Goal: Find specific page/section: Find specific page/section

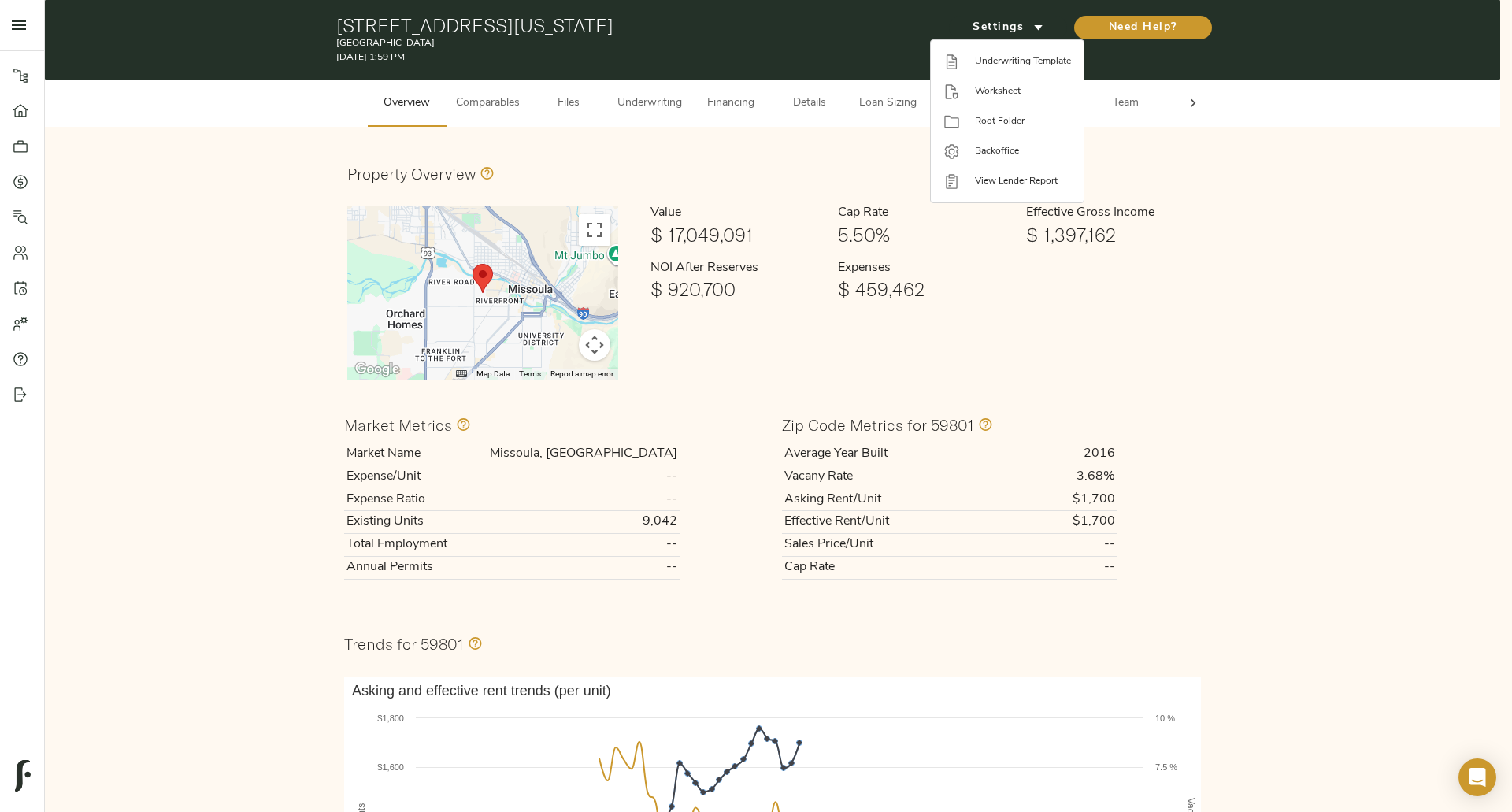
click at [24, 182] on div at bounding box center [756, 406] width 1512 height 812
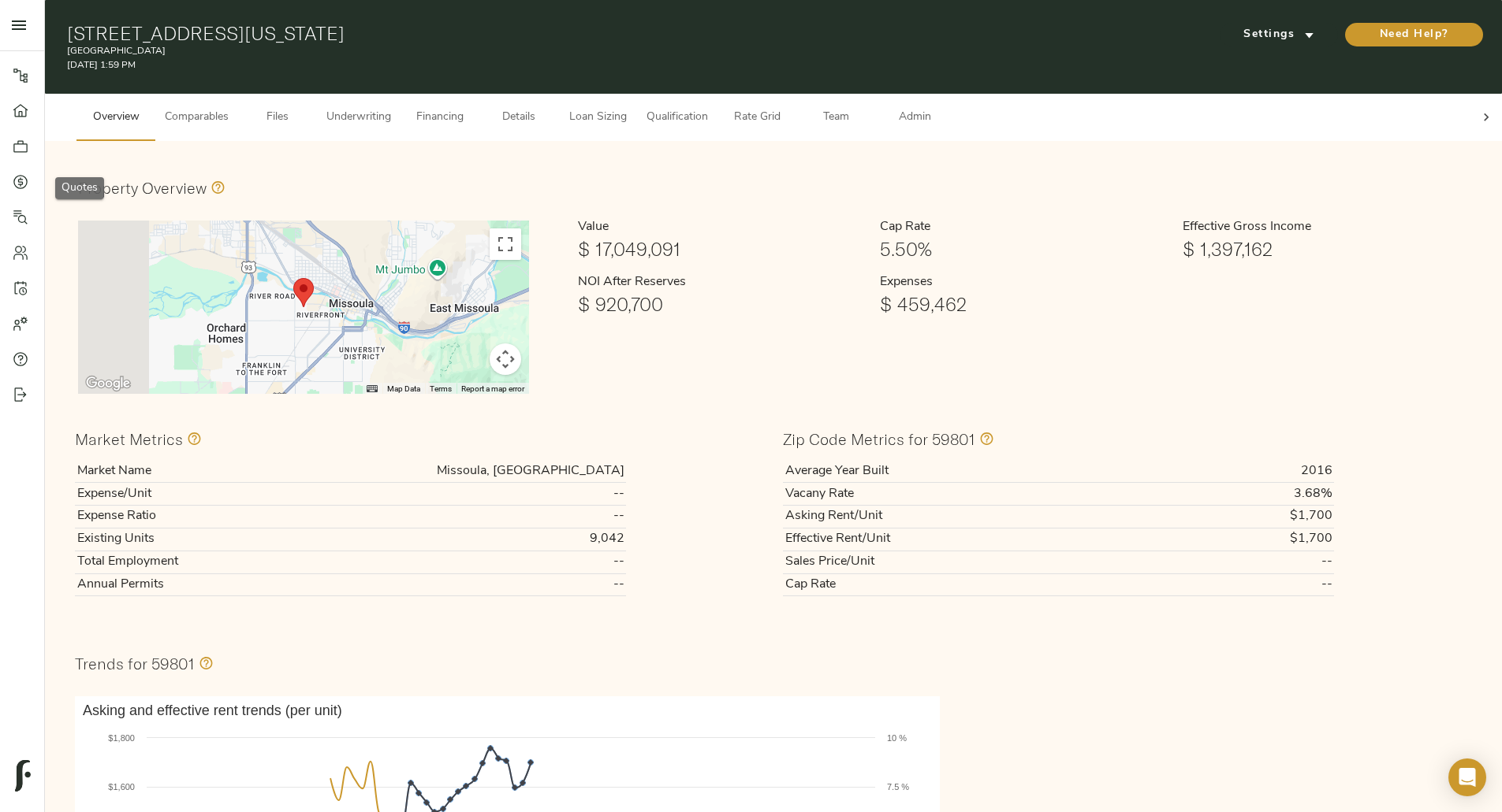
click at [17, 186] on icon at bounding box center [20, 182] width 16 height 16
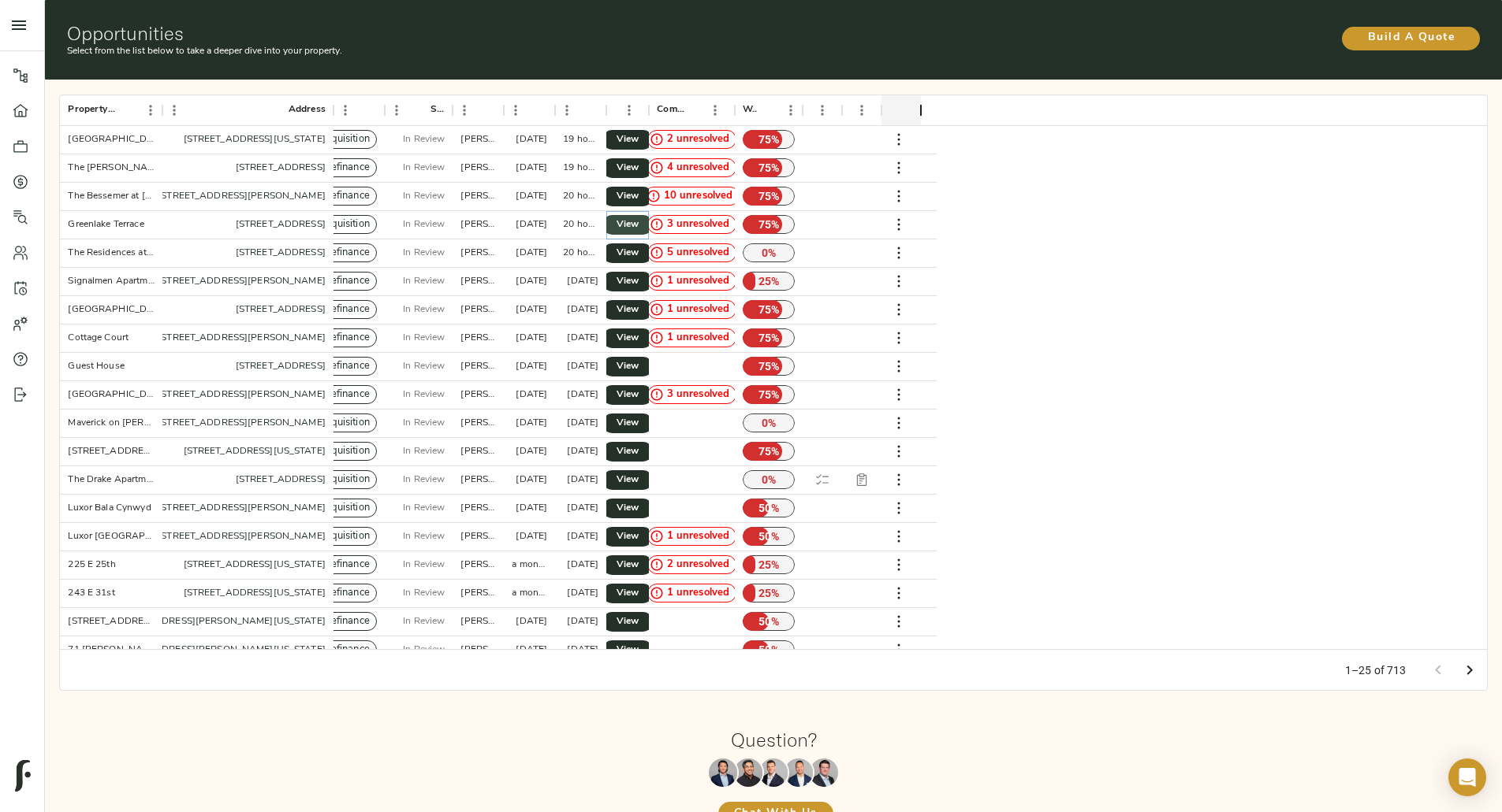
click at [637, 217] on span "View" at bounding box center [627, 225] width 19 height 17
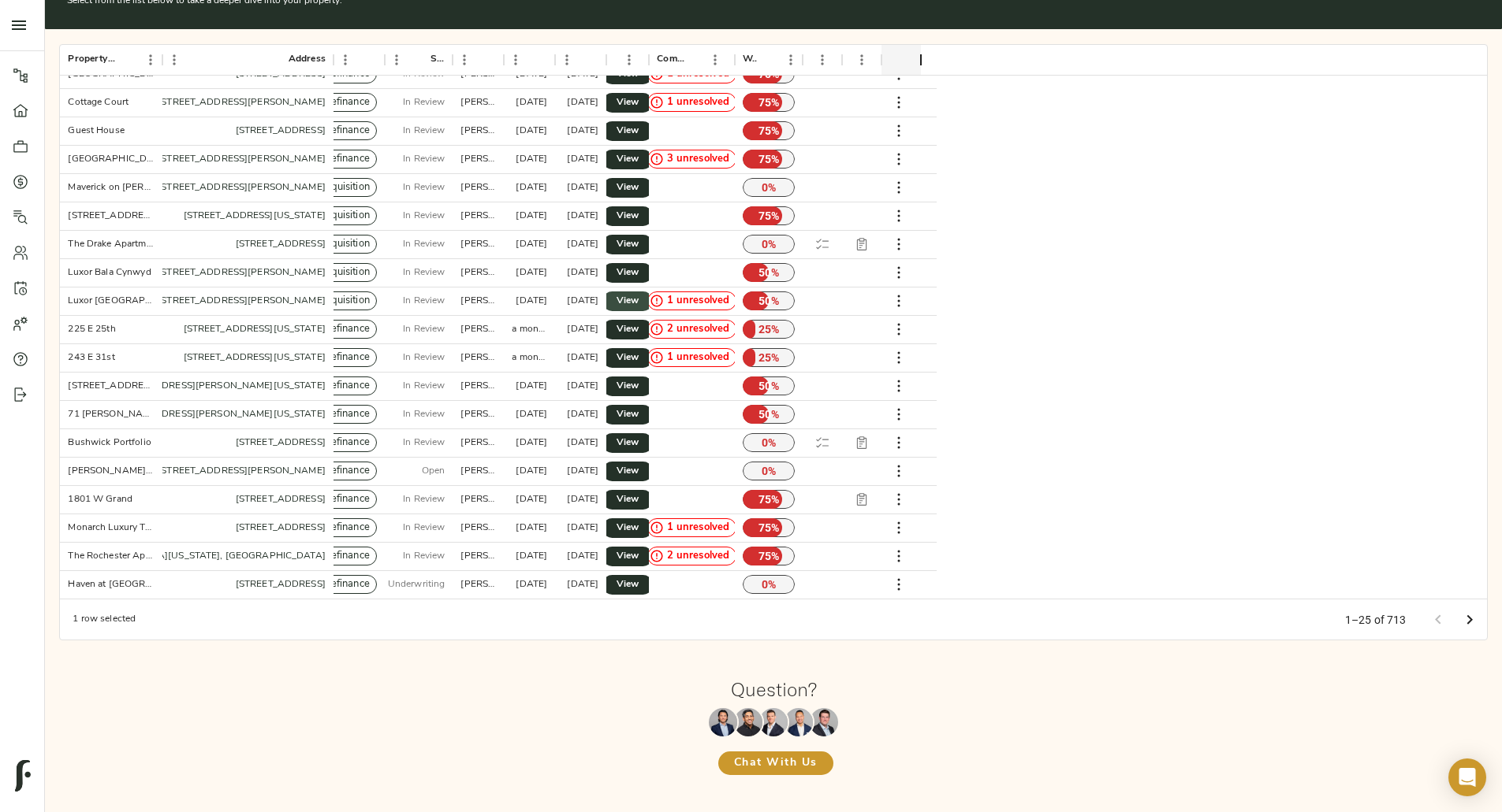
scroll to position [49, 0]
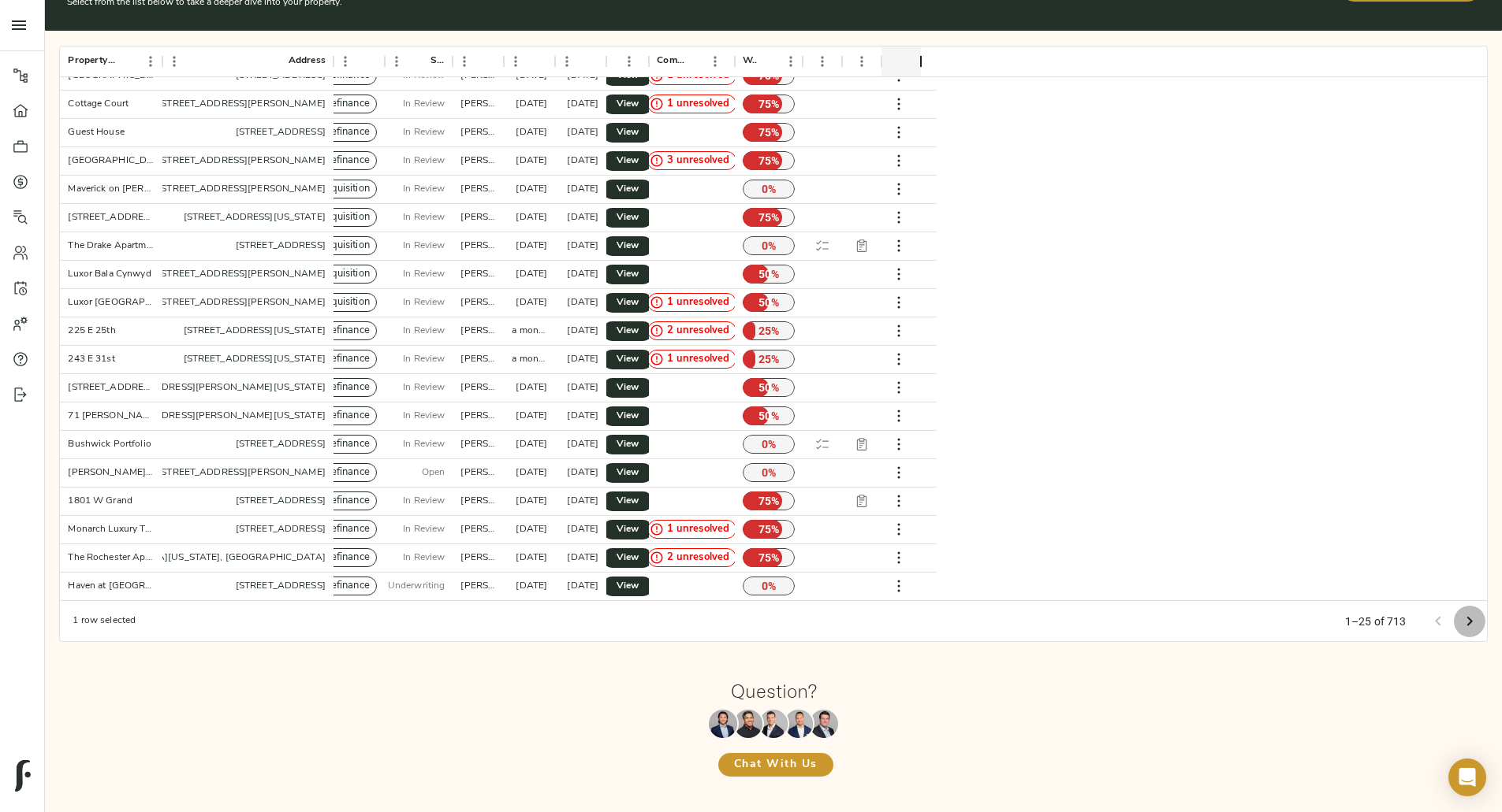
click at [1460, 612] on icon "Go to next page" at bounding box center [1469, 621] width 19 height 19
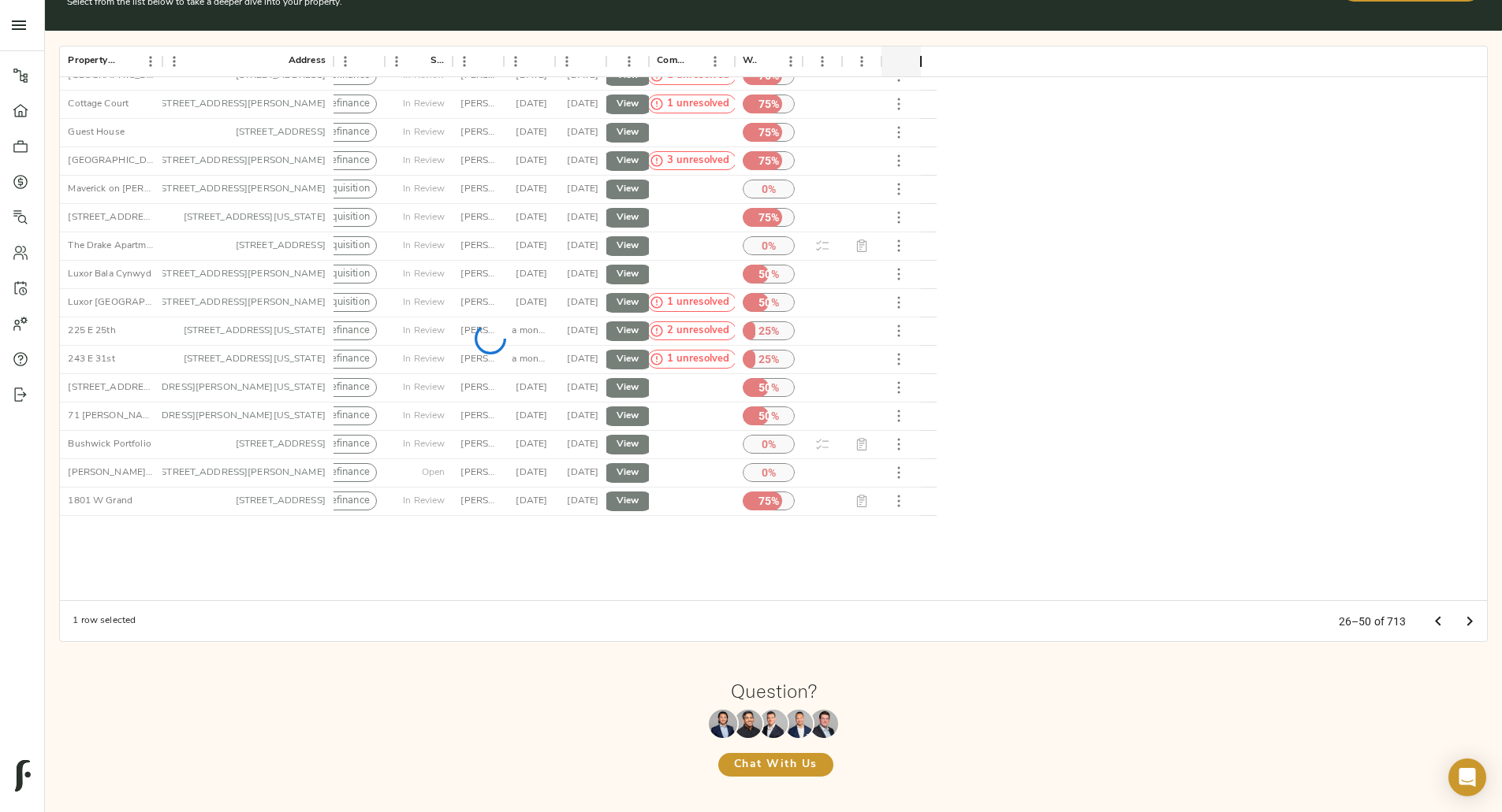
scroll to position [0, 0]
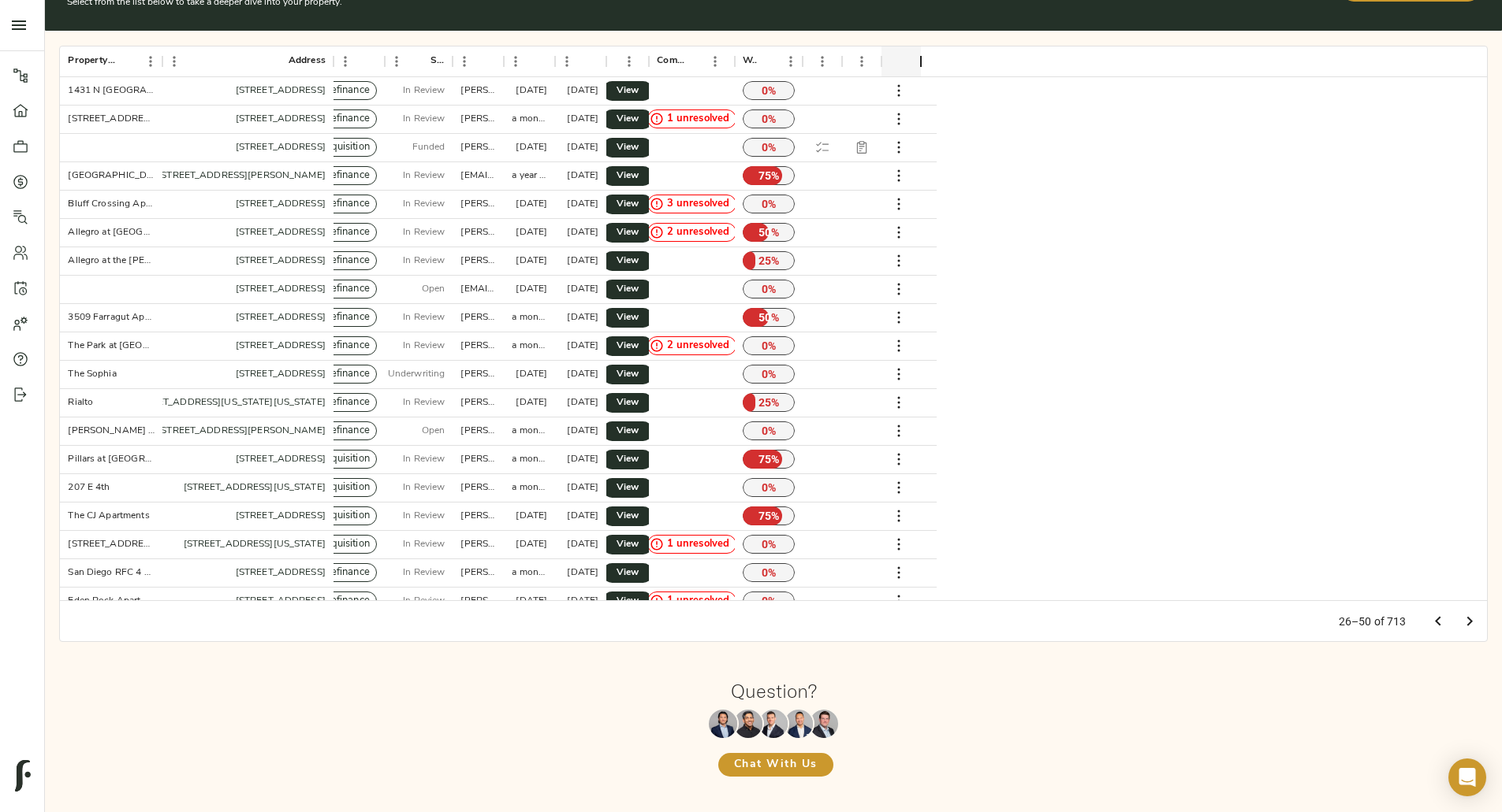
click at [1428, 614] on icon "Go to previous page" at bounding box center [1438, 621] width 19 height 19
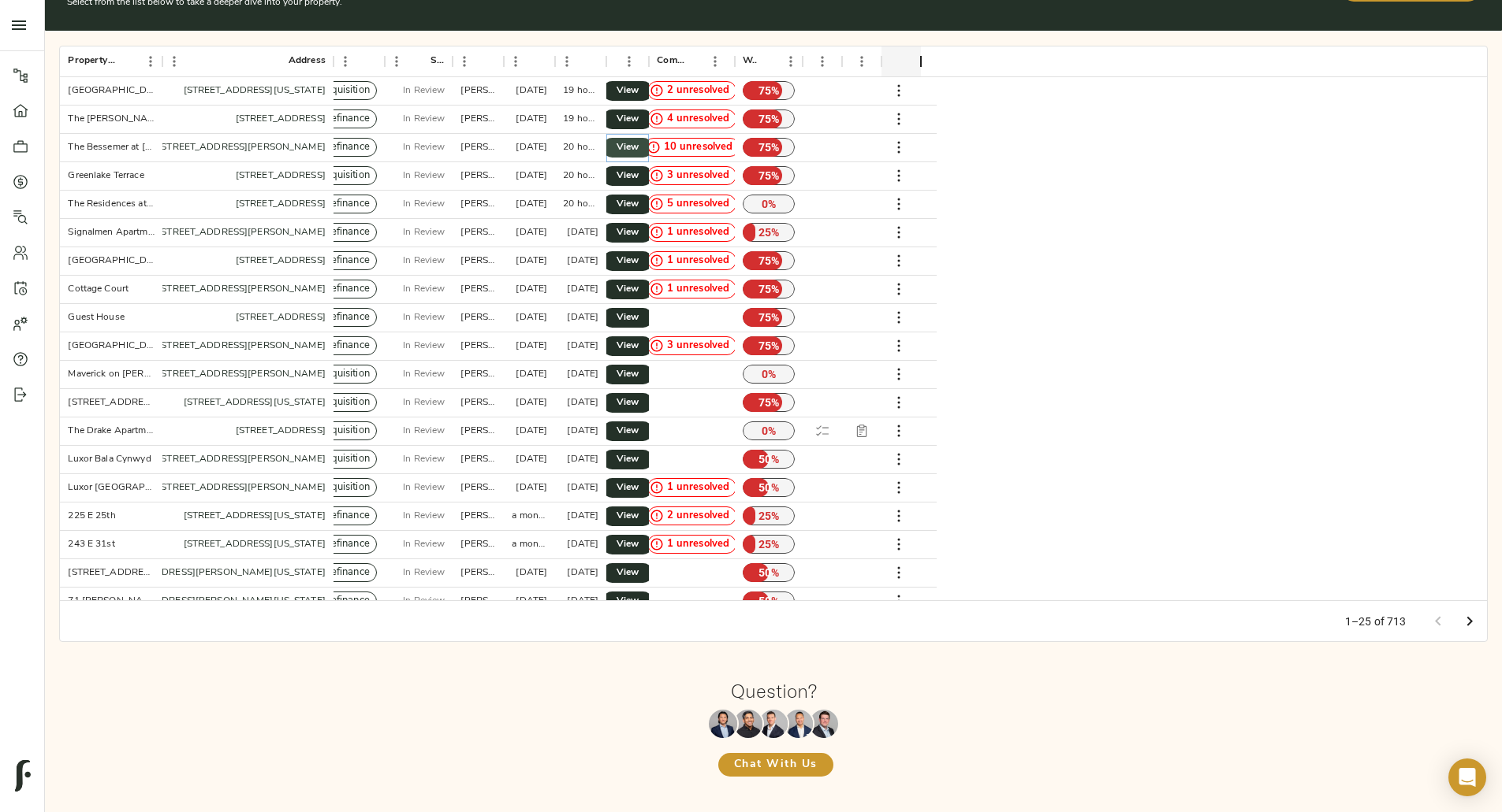
click at [637, 140] on span "View" at bounding box center [627, 148] width 19 height 17
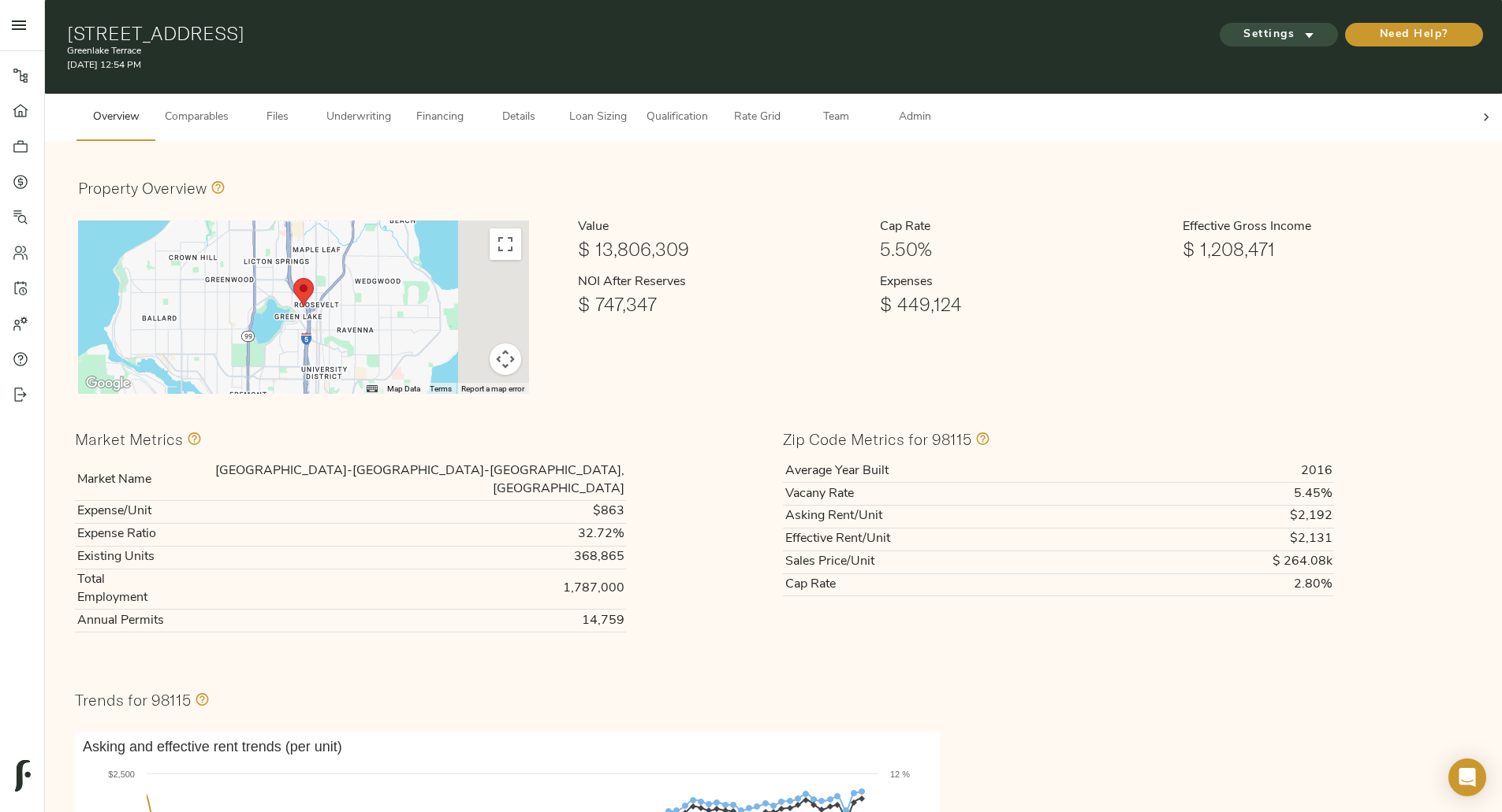
click at [1235, 36] on span "Settings" at bounding box center [1278, 35] width 86 height 19
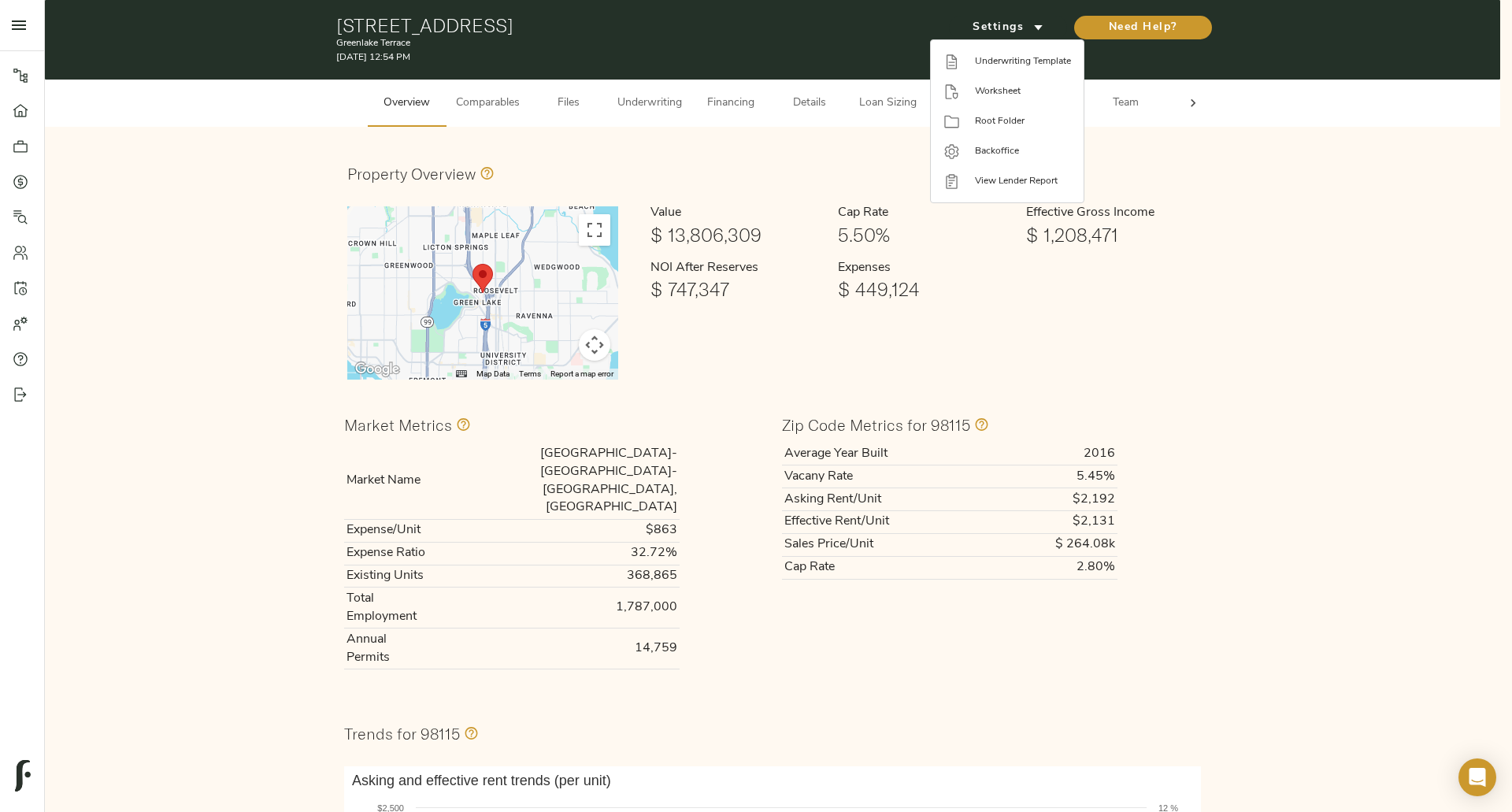
click at [871, 172] on div at bounding box center [756, 406] width 1512 height 812
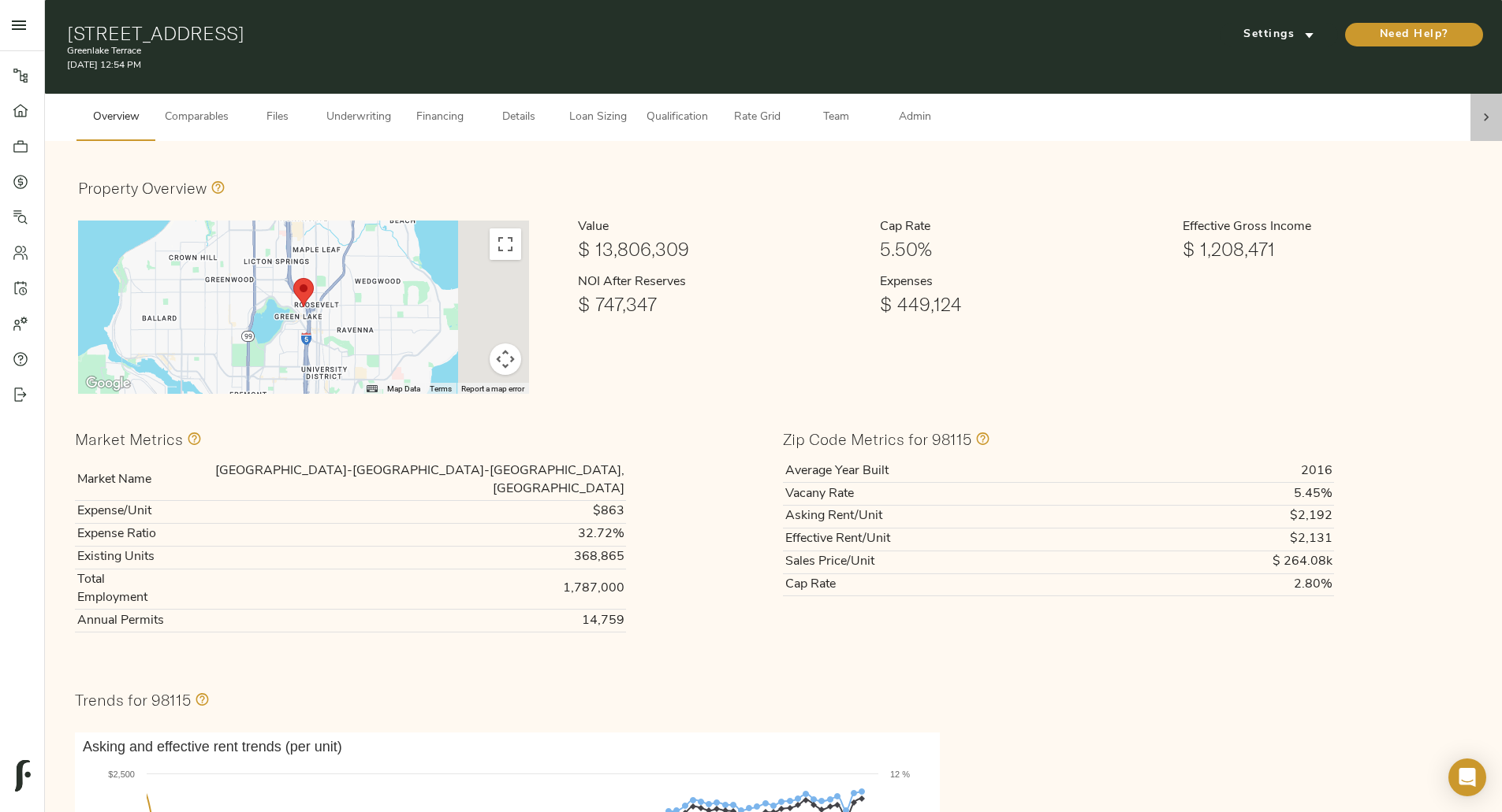
click at [1478, 109] on icon at bounding box center [1486, 117] width 16 height 16
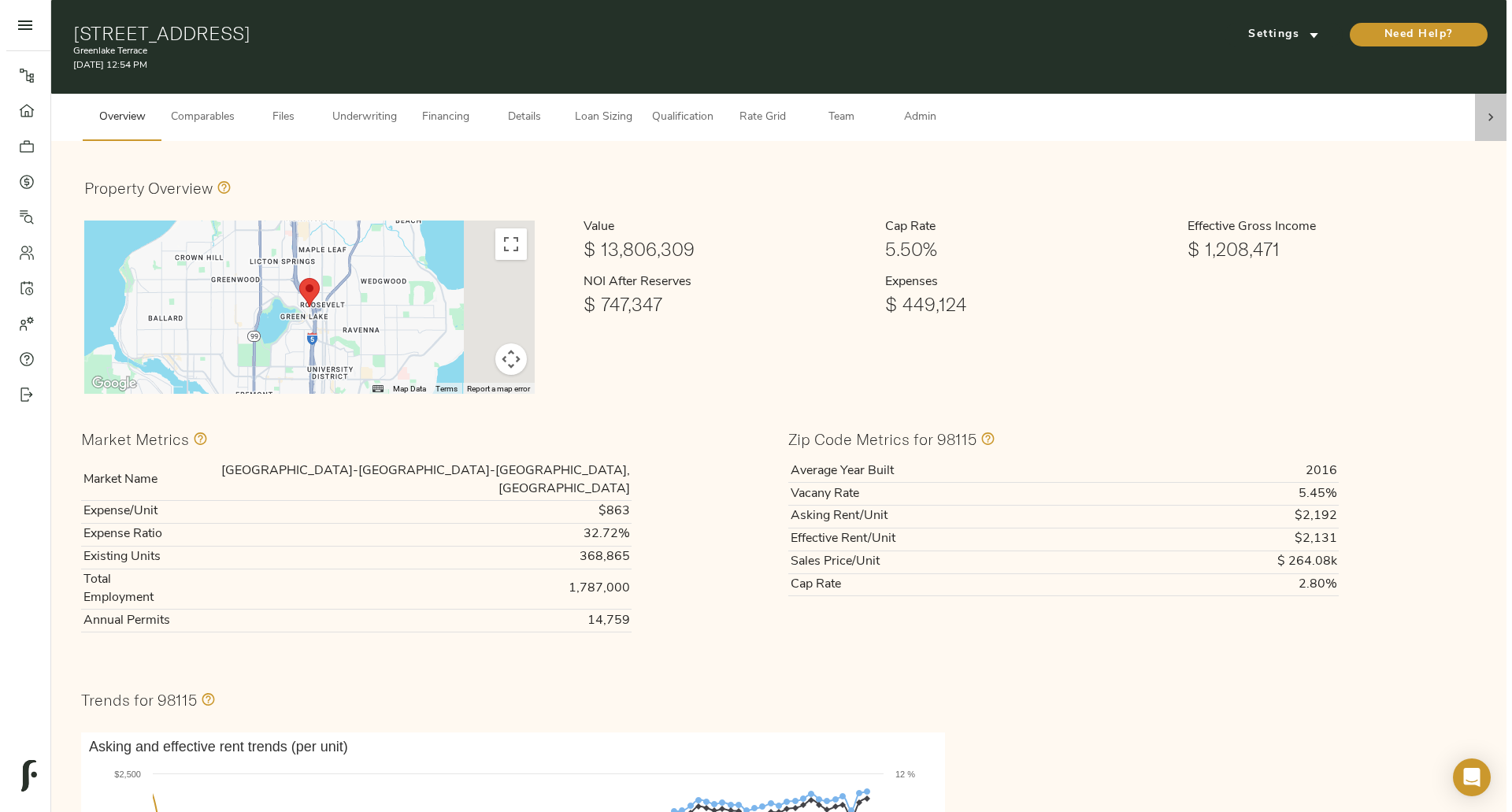
scroll to position [0, 69]
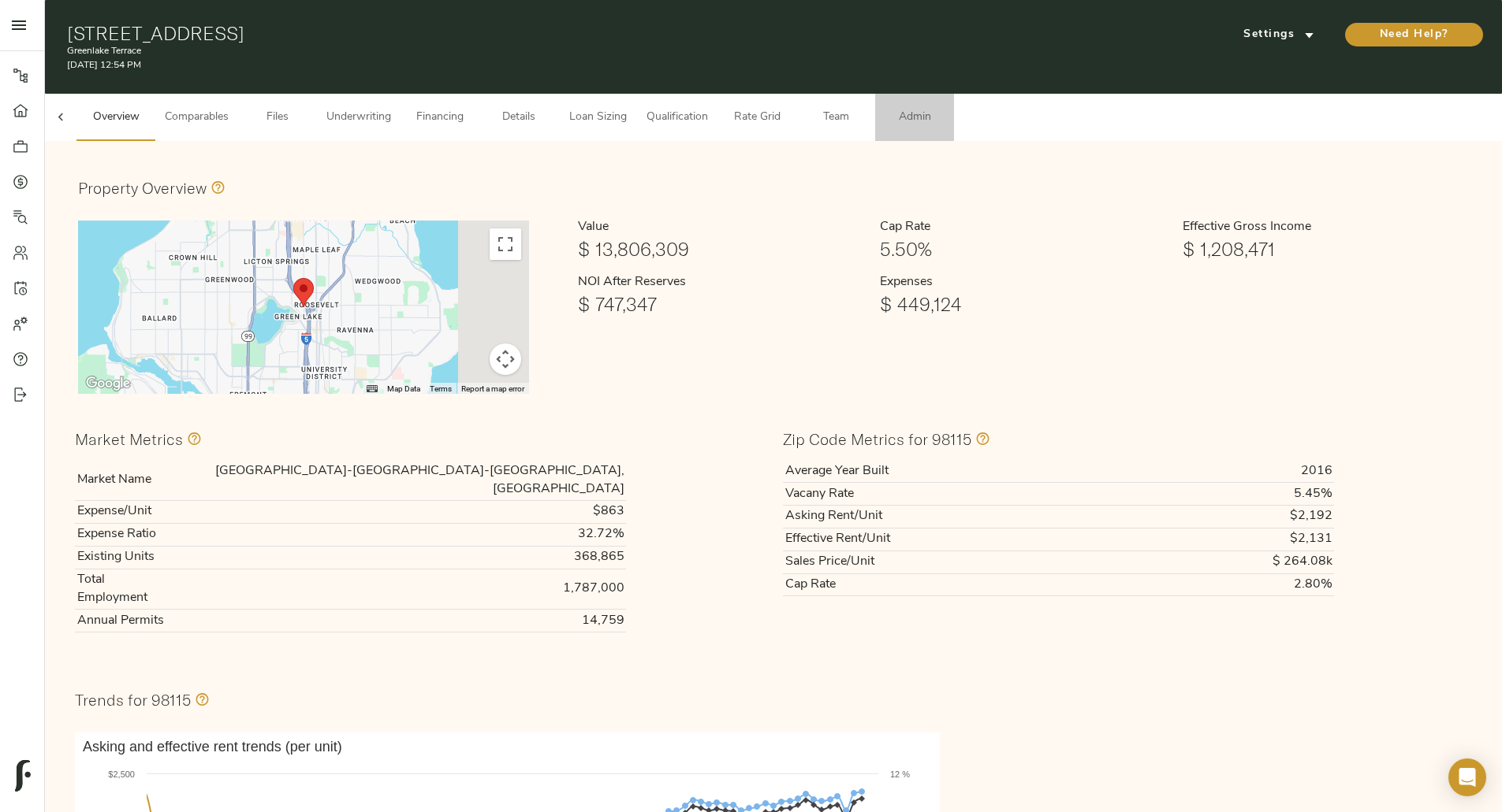
drag, startPoint x: 1128, startPoint y: 108, endPoint x: 1100, endPoint y: 118, distance: 29.7
click at [945, 109] on span "Admin" at bounding box center [914, 117] width 60 height 19
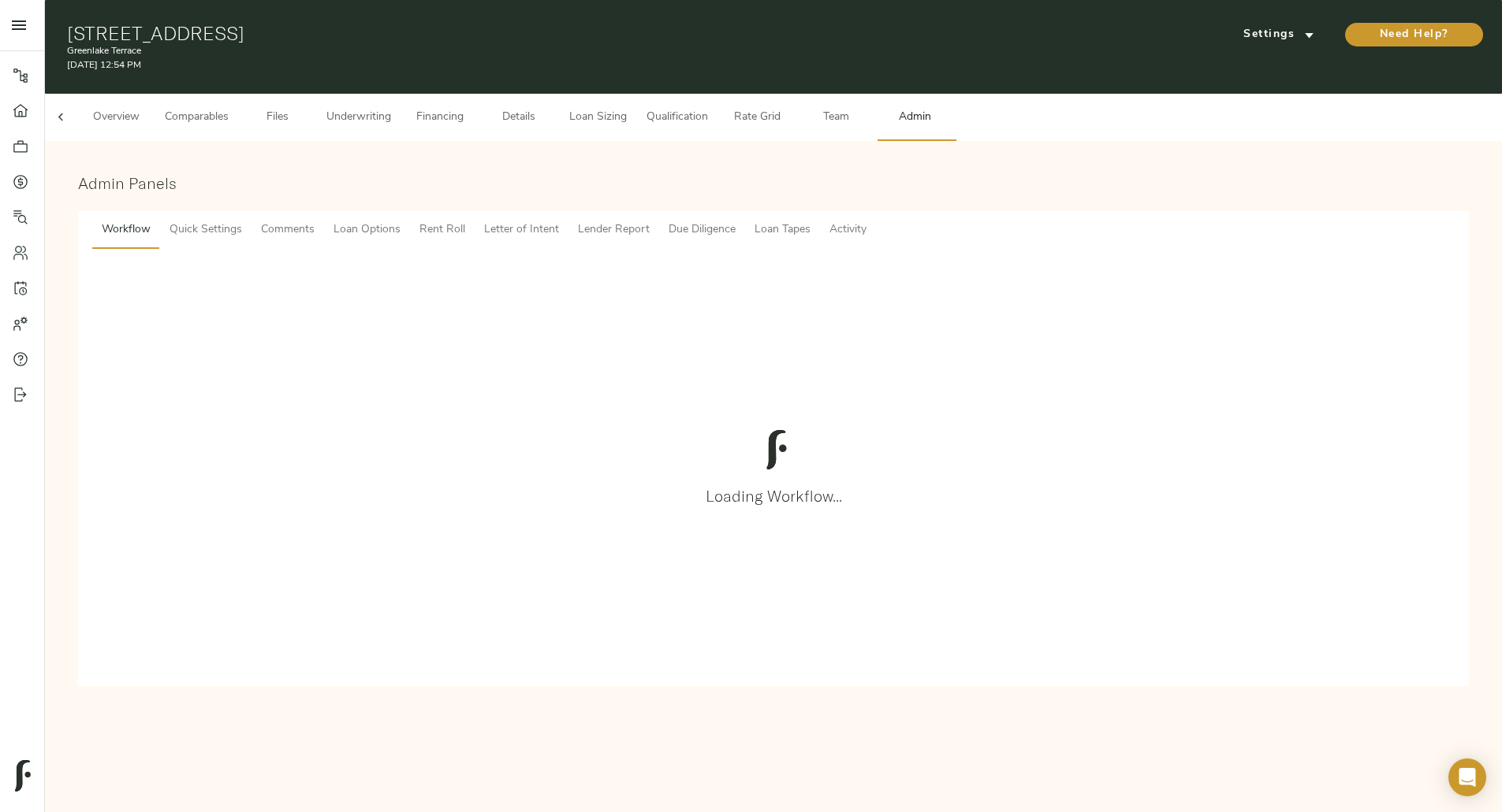
scroll to position [0, 62]
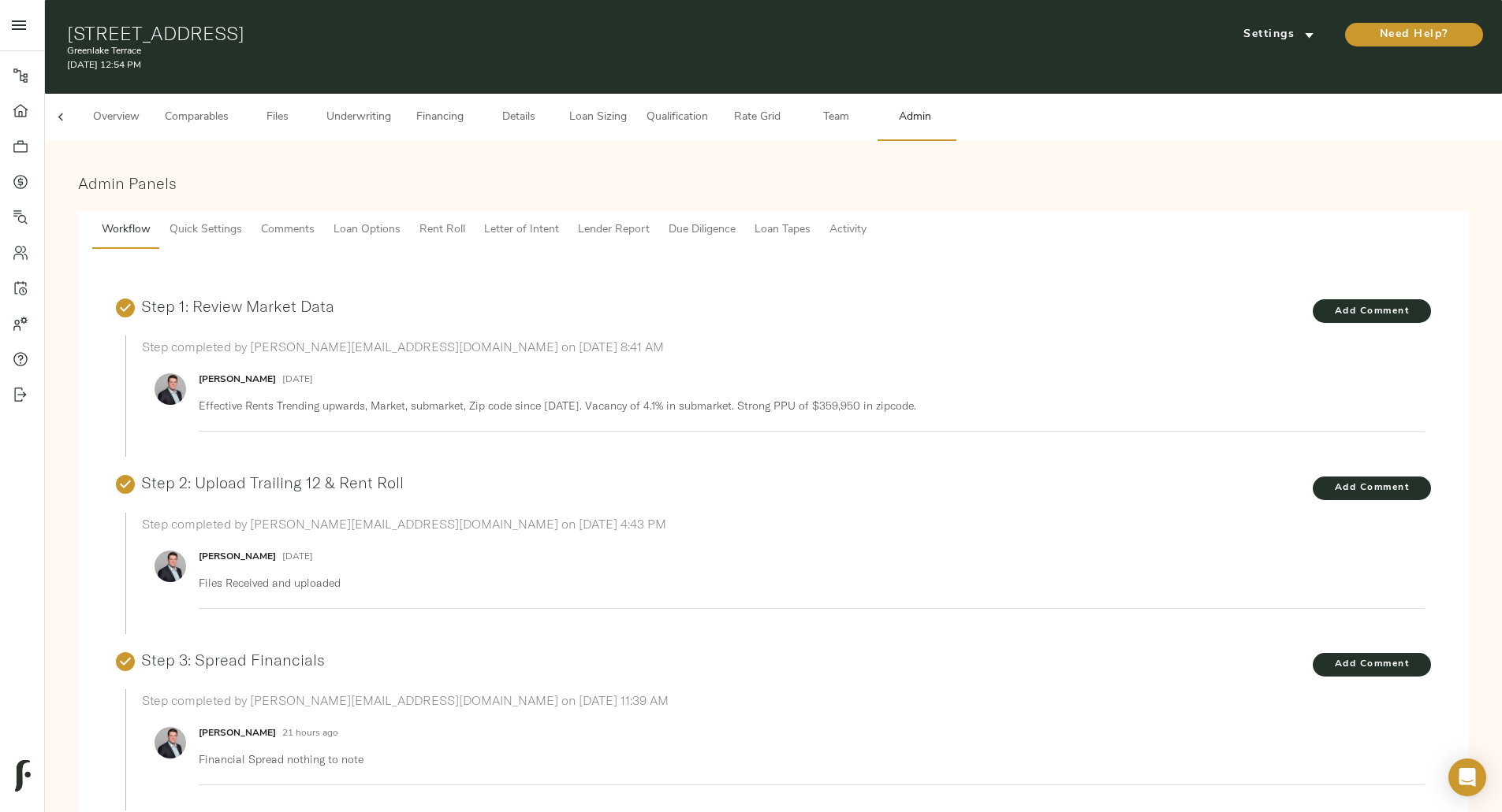
click at [465, 221] on span "Rent Roll" at bounding box center [442, 230] width 46 height 19
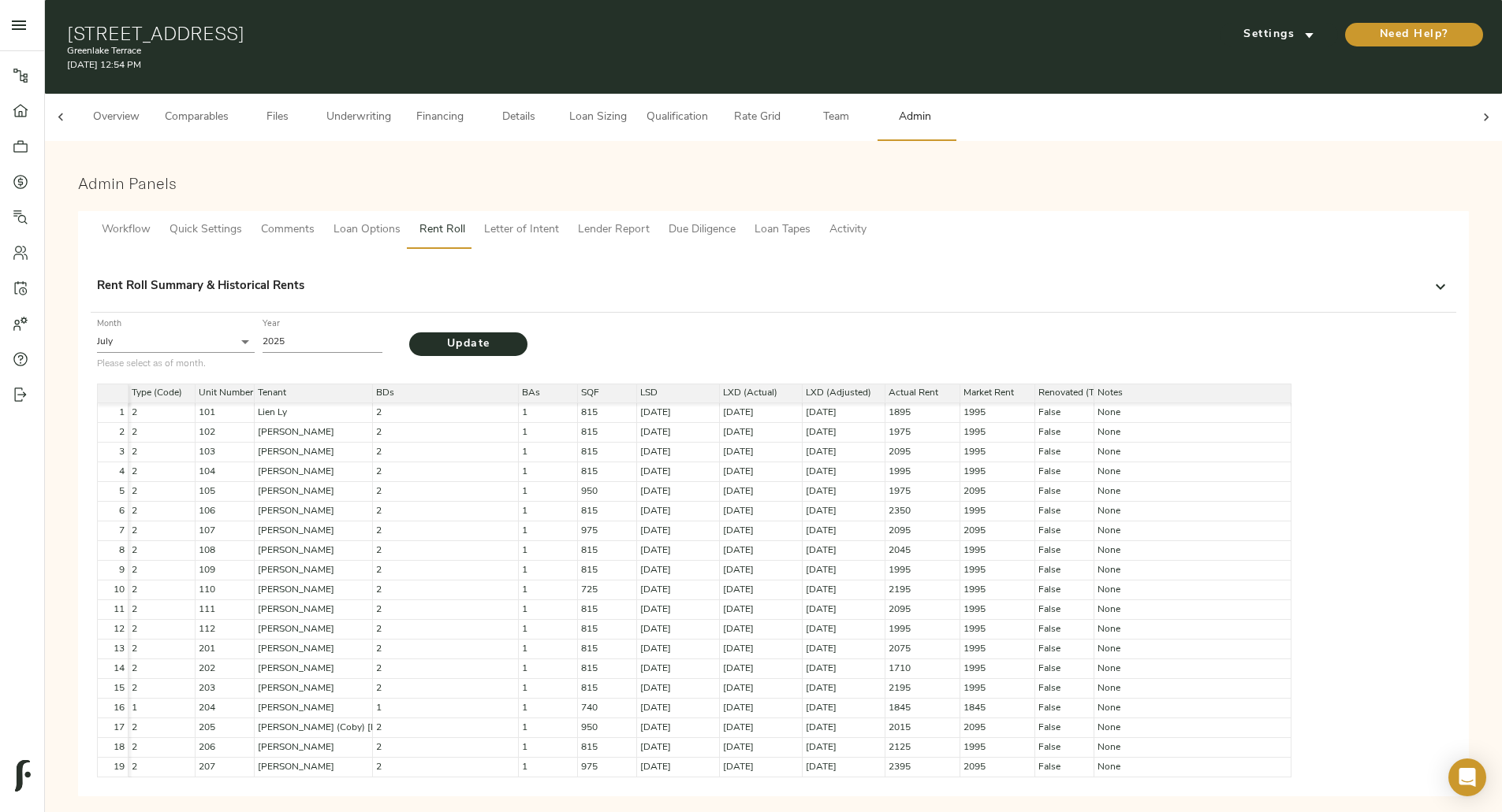
scroll to position [10, 0]
click at [906, 279] on div "Rent Roll Summary & Historical Rents" at bounding box center [758, 286] width 1324 height 18
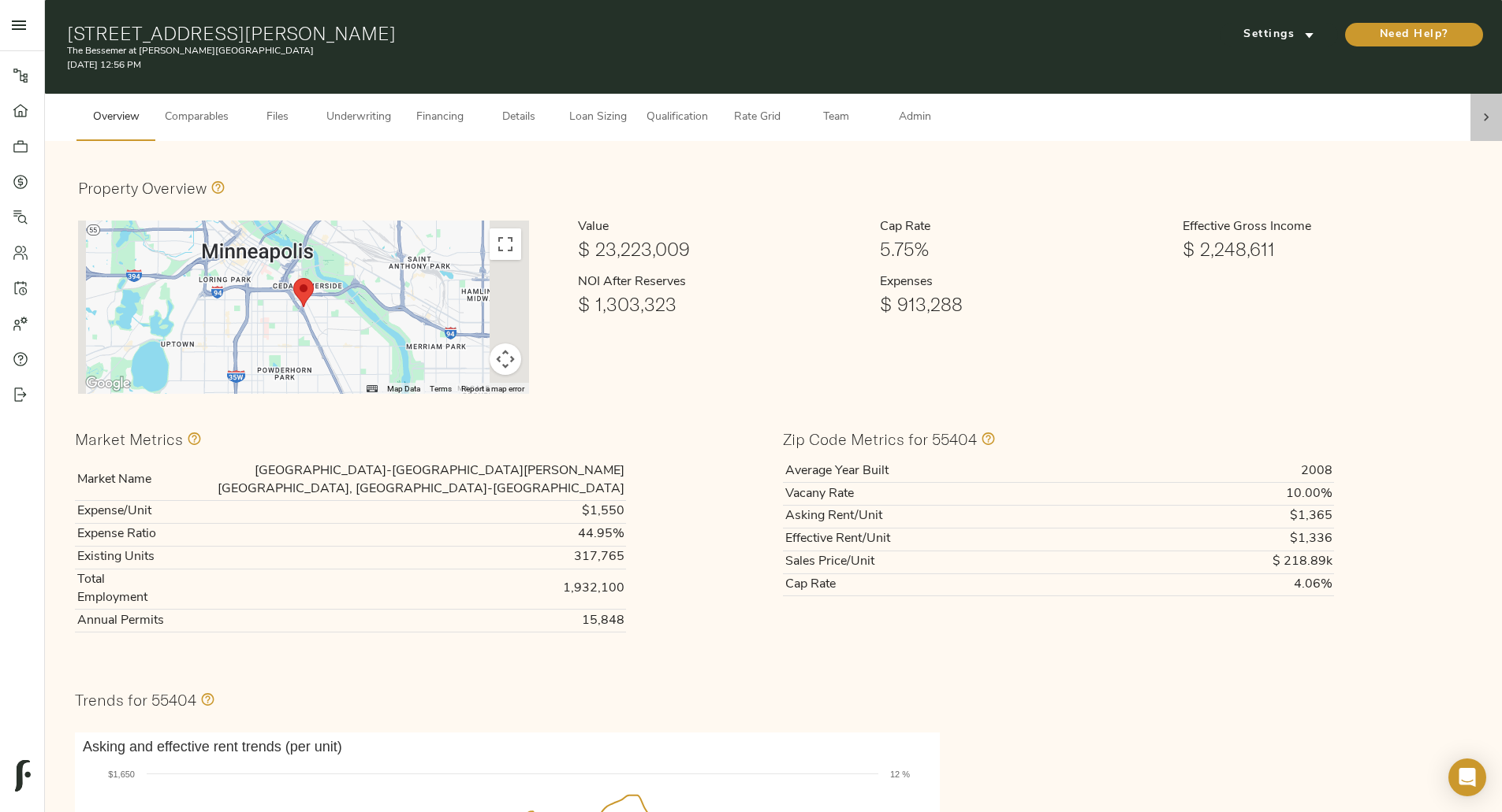
click at [1478, 109] on icon at bounding box center [1486, 117] width 16 height 16
click at [945, 108] on span "Admin" at bounding box center [914, 117] width 60 height 19
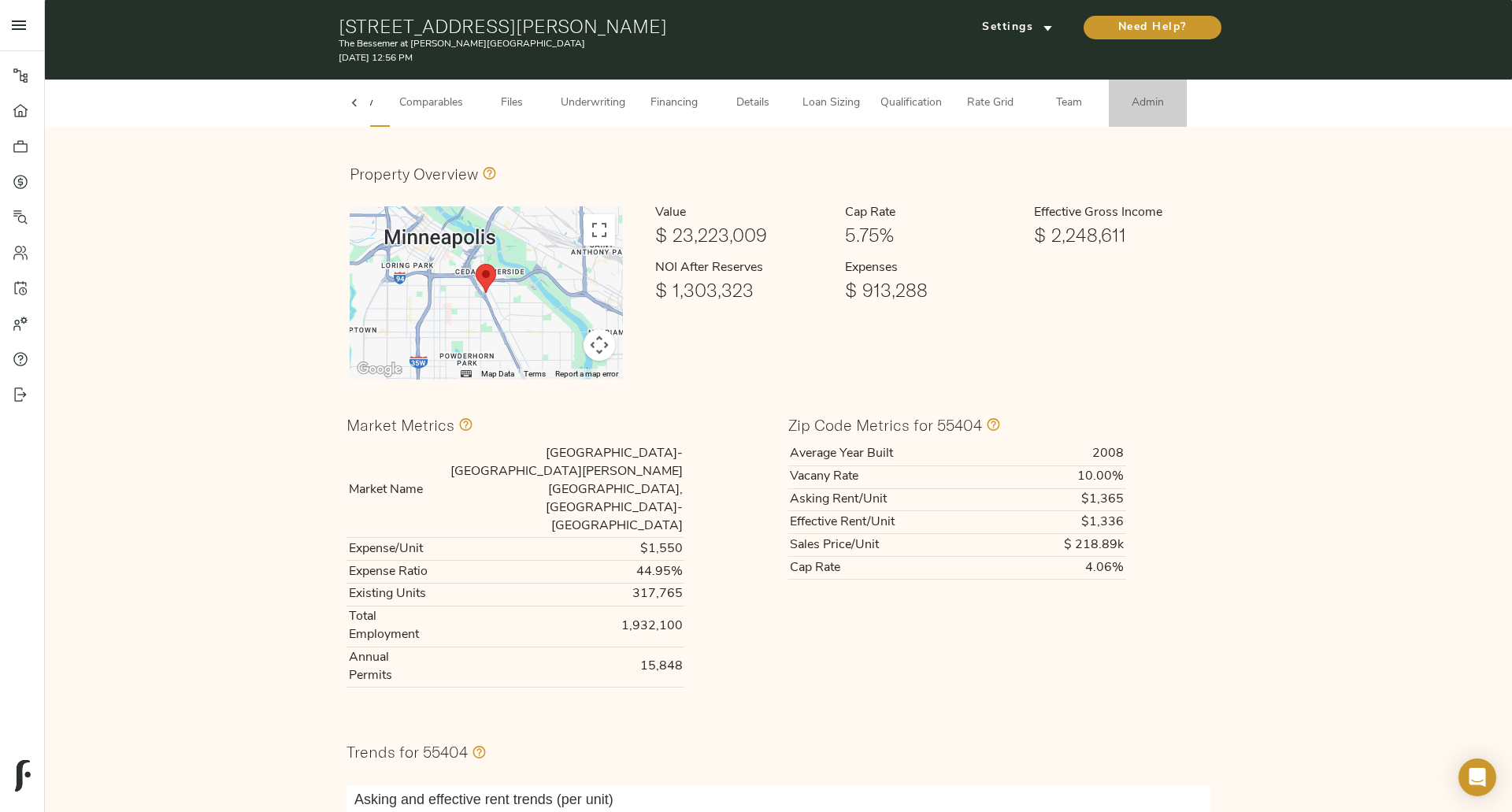
scroll to position [0, 62]
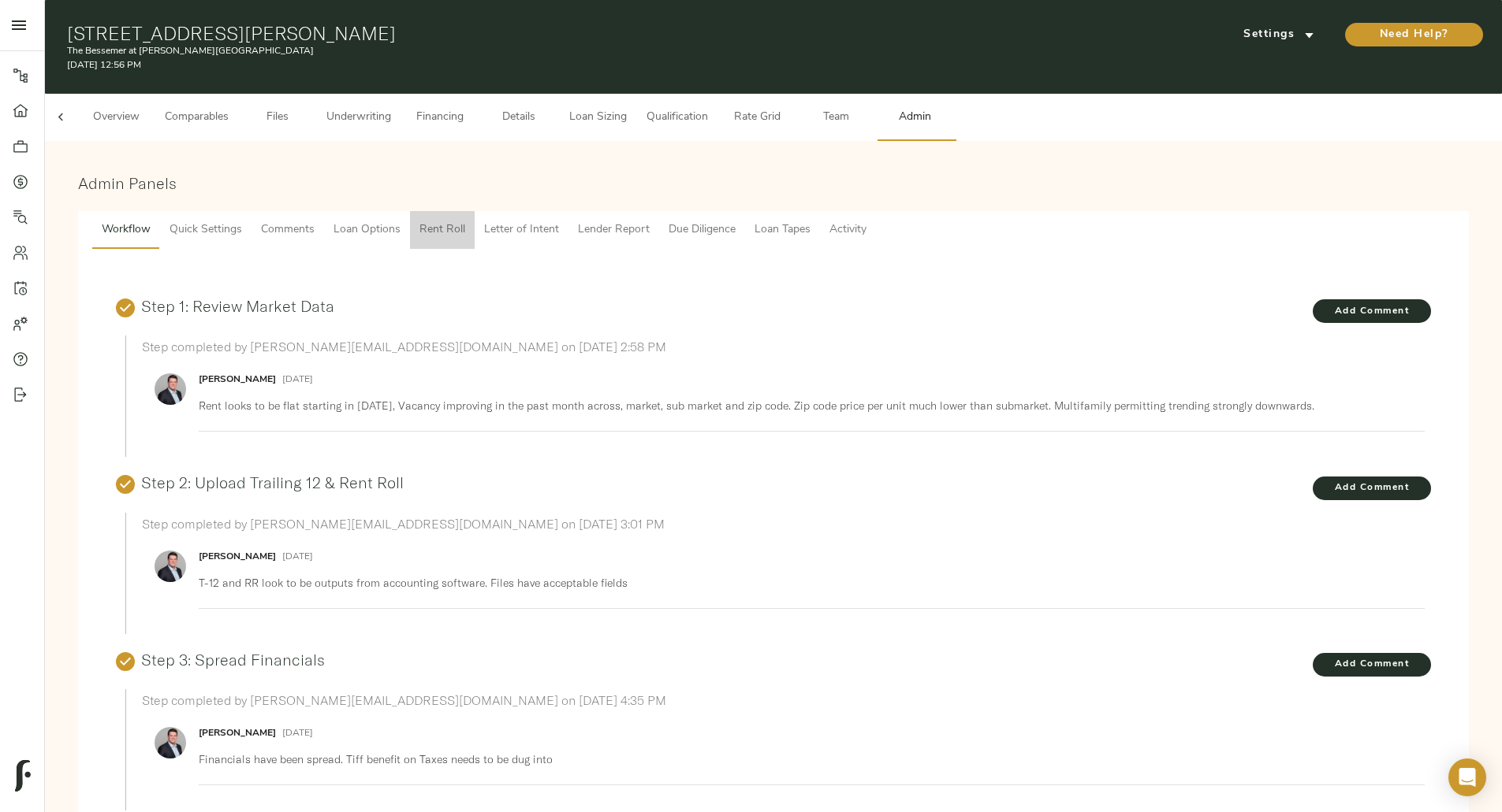
click at [465, 221] on span "Rent Roll" at bounding box center [442, 230] width 46 height 19
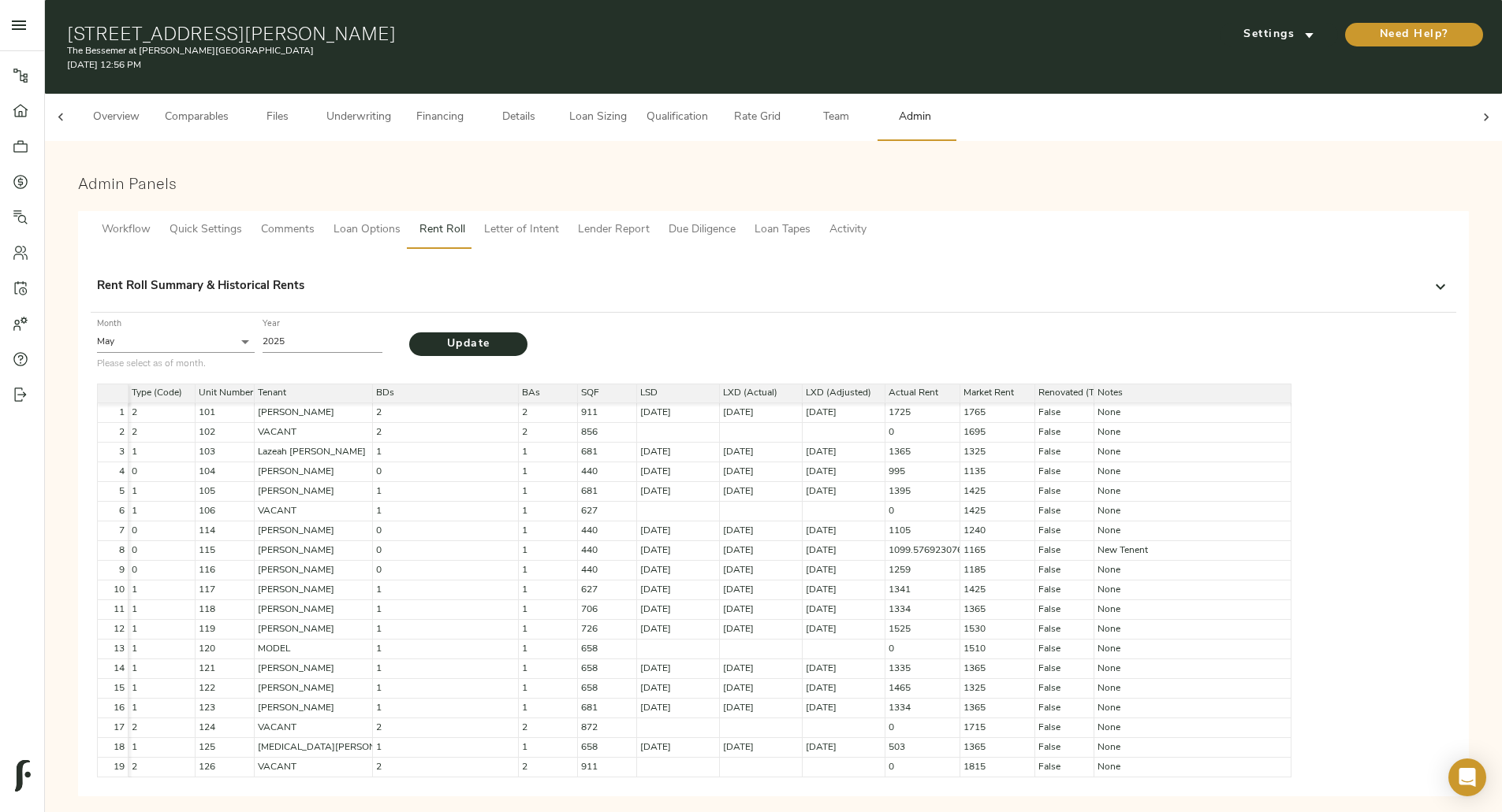
click at [608, 280] on div "Rent Roll Summary & Historical Rents" at bounding box center [758, 286] width 1324 height 18
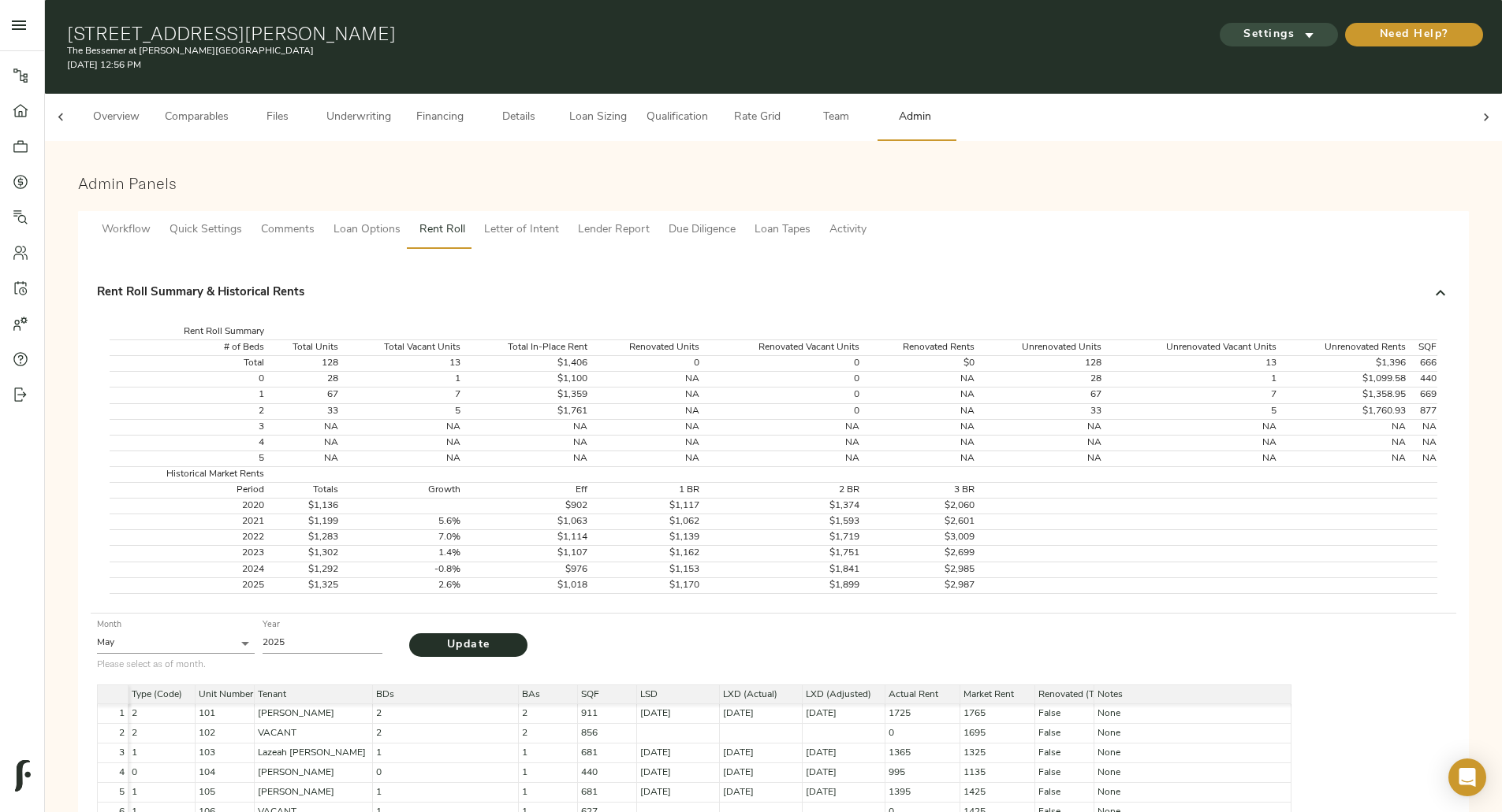
click at [1235, 31] on span "Settings" at bounding box center [1278, 35] width 86 height 19
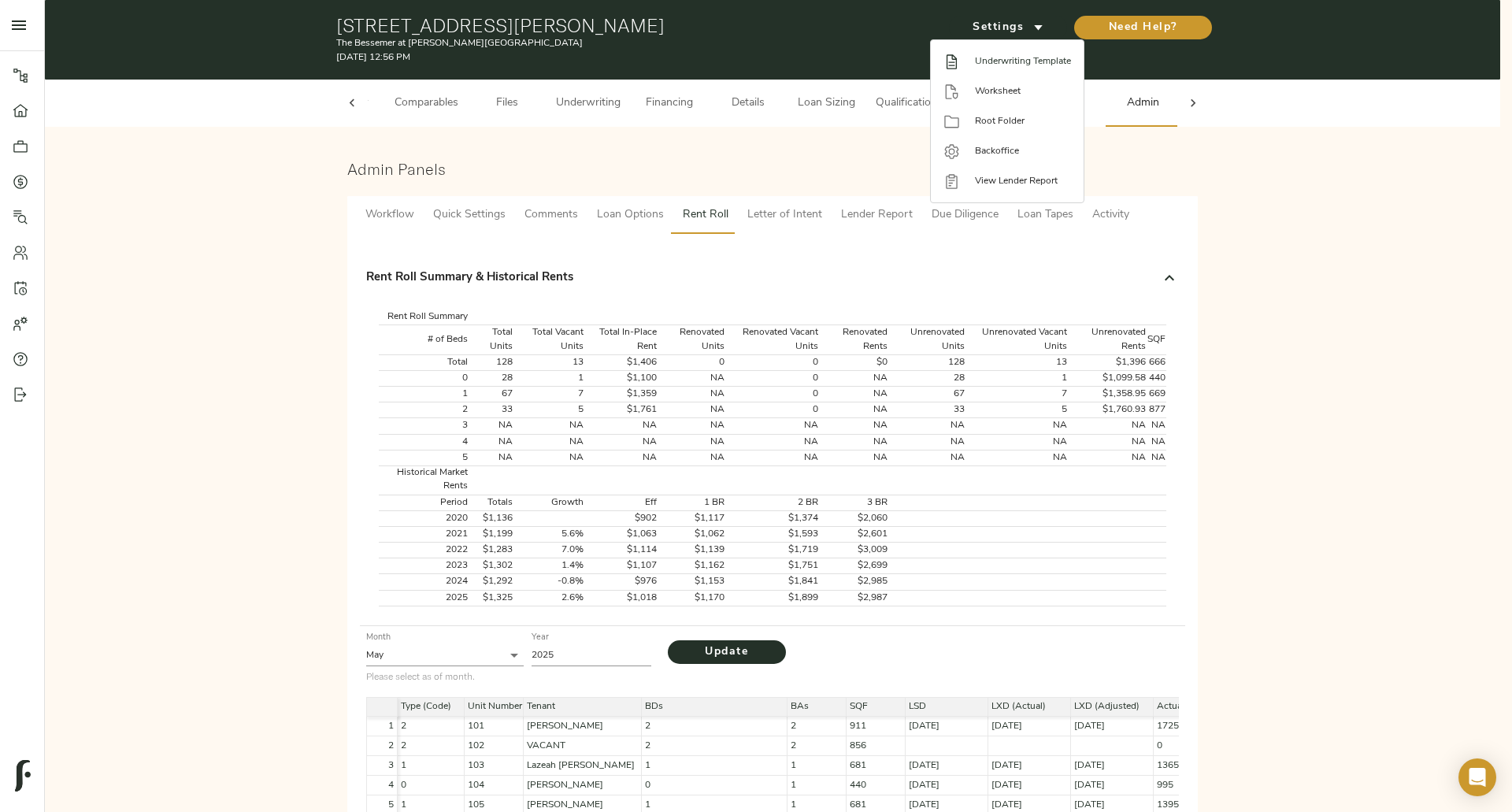
click at [1025, 59] on span "Underwriting Template" at bounding box center [1024, 61] width 97 height 14
click at [1021, 86] on span "Worksheet" at bounding box center [1024, 91] width 97 height 14
